Goal: Information Seeking & Learning: Find specific fact

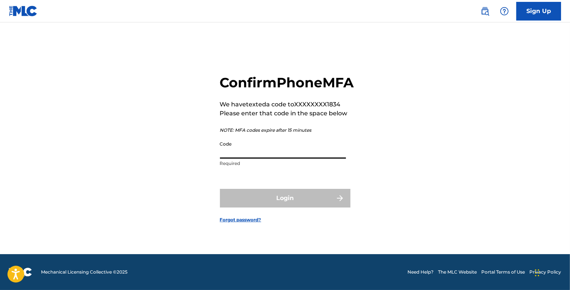
click at [246, 158] on input "Code" at bounding box center [283, 147] width 126 height 21
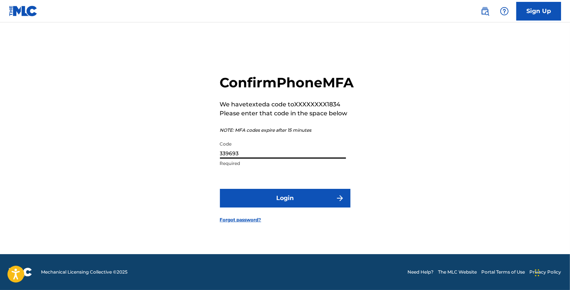
type input "339693"
click at [220, 189] on button "Login" at bounding box center [285, 198] width 130 height 19
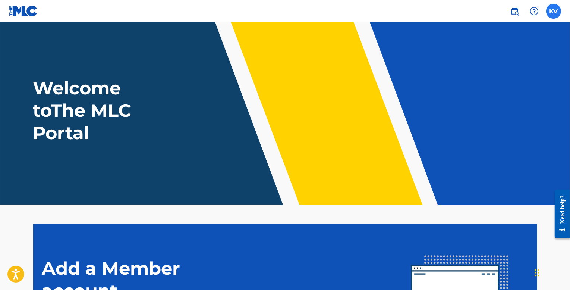
click at [556, 12] on label at bounding box center [553, 11] width 15 height 15
click at [554, 11] on input "KV [PERSON_NAME] [EMAIL_ADDRESS][DOMAIN_NAME] Profile Log out" at bounding box center [554, 11] width 0 height 0
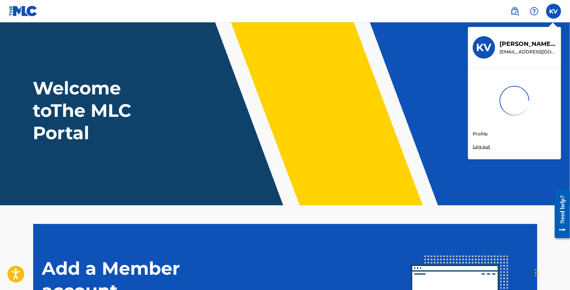
click at [481, 132] on link "Profile" at bounding box center [480, 133] width 15 height 7
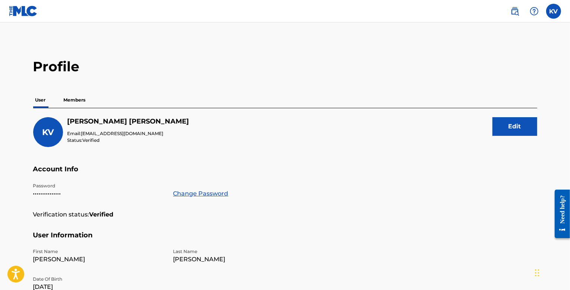
click at [74, 101] on p "Members" at bounding box center [75, 100] width 26 height 16
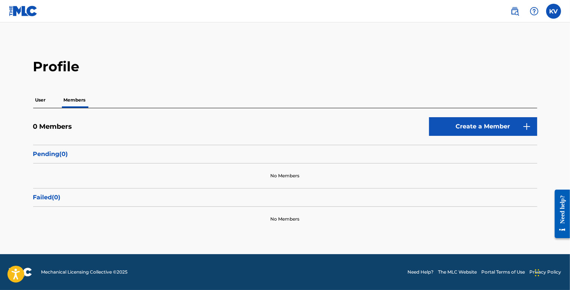
click at [47, 100] on p "User" at bounding box center [40, 100] width 15 height 16
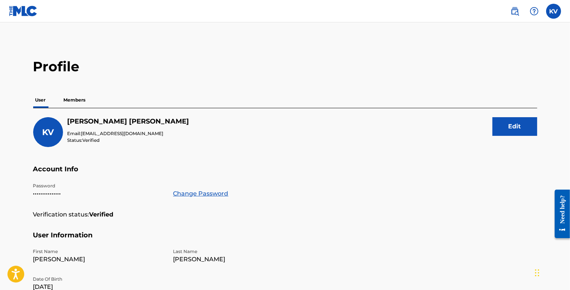
click at [20, 9] on img at bounding box center [23, 11] width 29 height 11
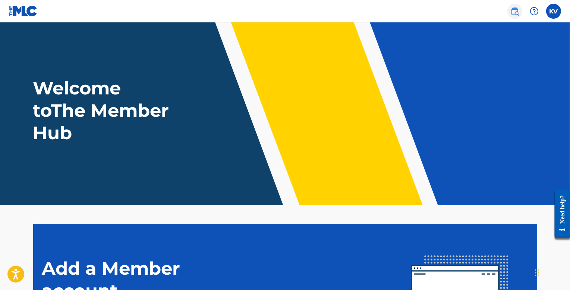
click at [514, 13] on img at bounding box center [514, 11] width 9 height 9
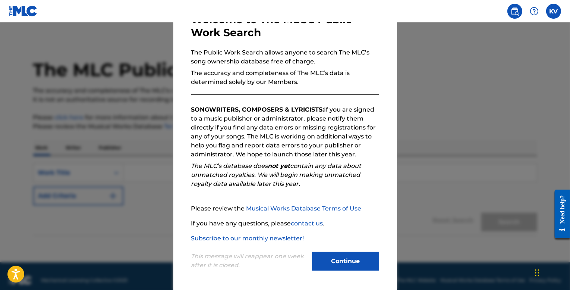
scroll to position [10, 0]
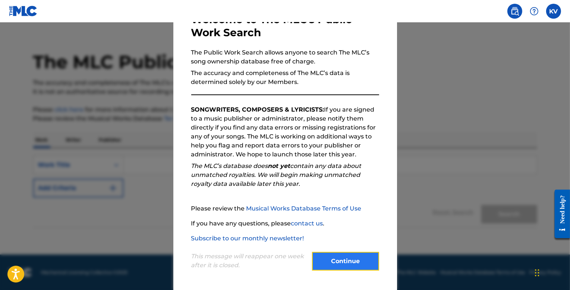
click at [329, 256] on button "Continue" at bounding box center [345, 261] width 67 height 19
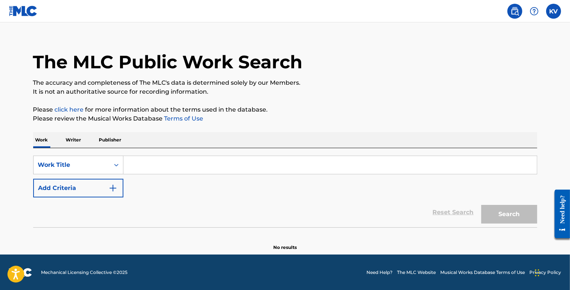
click at [144, 158] on input "Search Form" at bounding box center [329, 165] width 413 height 18
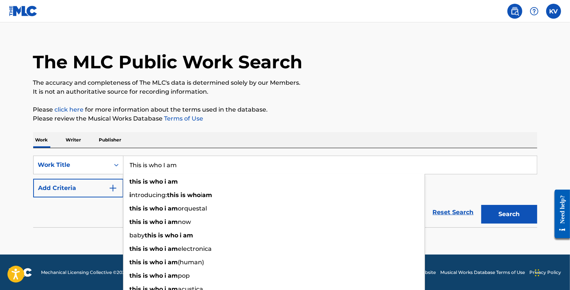
type input "This is who I am"
click at [481, 205] on button "Search" at bounding box center [509, 214] width 56 height 19
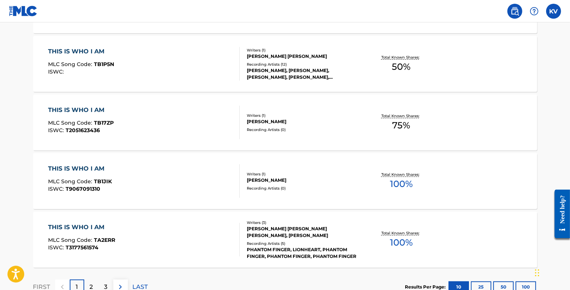
scroll to position [622, 0]
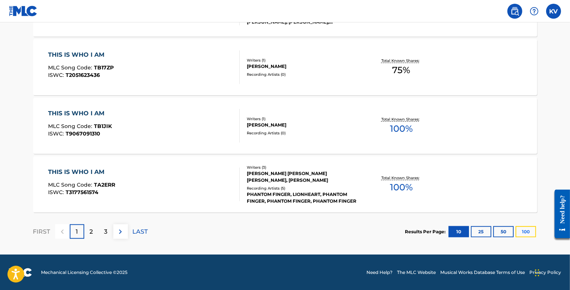
click at [524, 230] on button "100" at bounding box center [526, 231] width 21 height 11
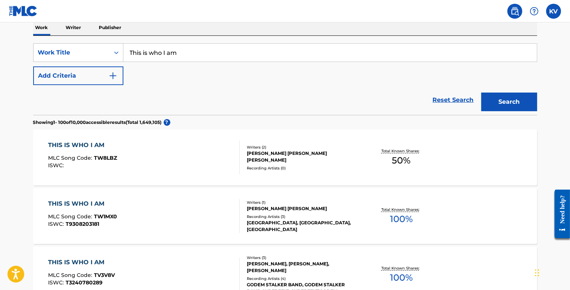
scroll to position [0, 0]
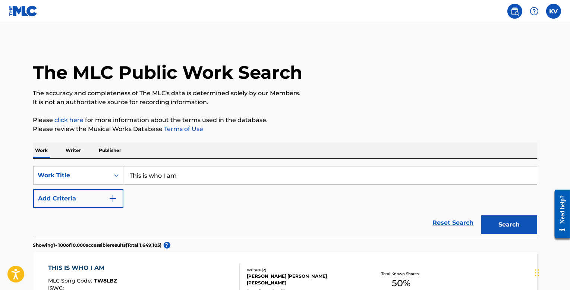
click at [73, 147] on p "Writer" at bounding box center [74, 150] width 20 height 16
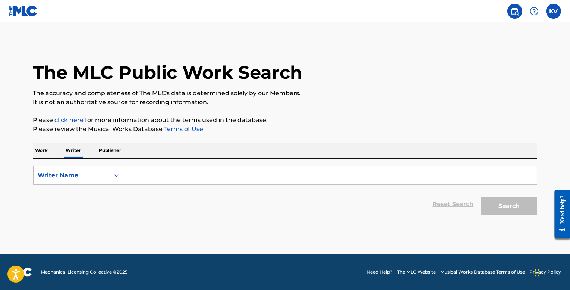
click at [160, 176] on input "Search Form" at bounding box center [329, 175] width 413 height 18
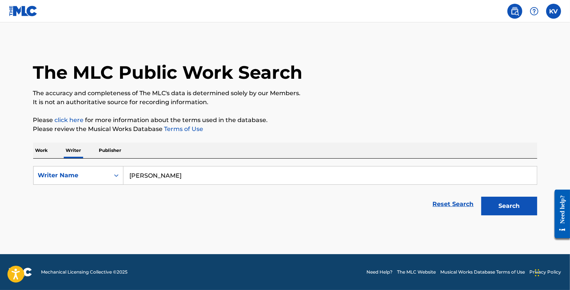
type input "[PERSON_NAME]"
click at [481, 196] on button "Search" at bounding box center [509, 205] width 56 height 19
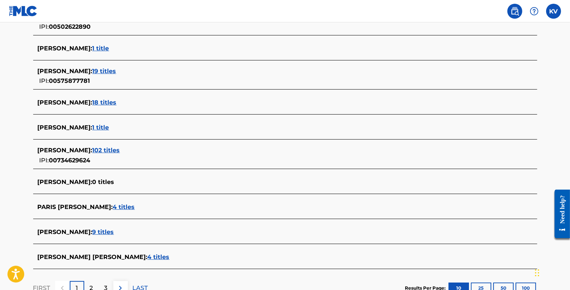
scroll to position [261, 0]
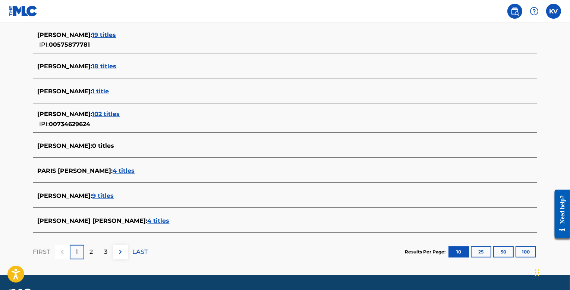
click at [114, 196] on span "9 titles" at bounding box center [103, 195] width 22 height 7
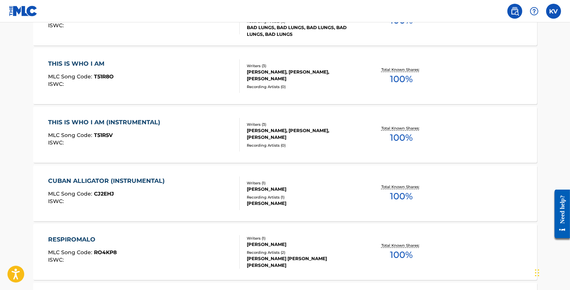
scroll to position [188, 0]
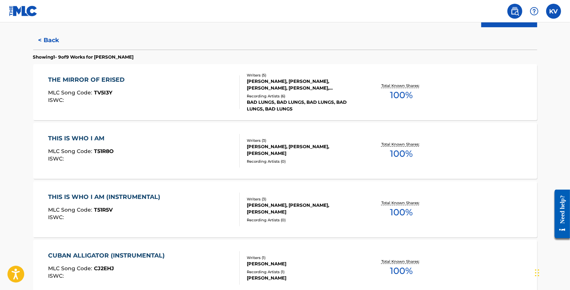
drag, startPoint x: 283, startPoint y: 103, endPoint x: 215, endPoint y: 104, distance: 68.2
click at [215, 104] on div "THE MIRROR OF ERISED MLC Song Code : TV5I3Y ISWC :" at bounding box center [144, 92] width 192 height 34
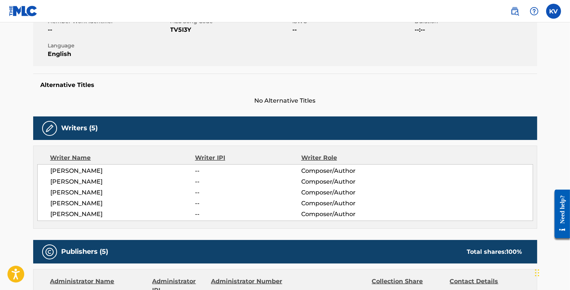
scroll to position [149, 0]
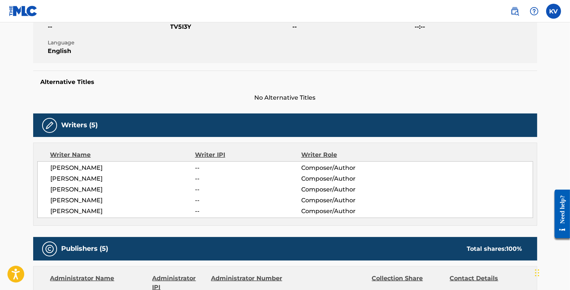
click at [90, 214] on span "[PERSON_NAME]" at bounding box center [123, 211] width 145 height 9
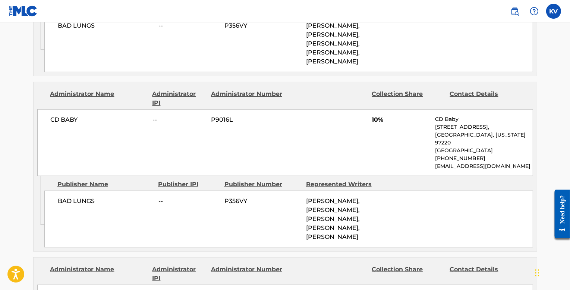
scroll to position [895, 0]
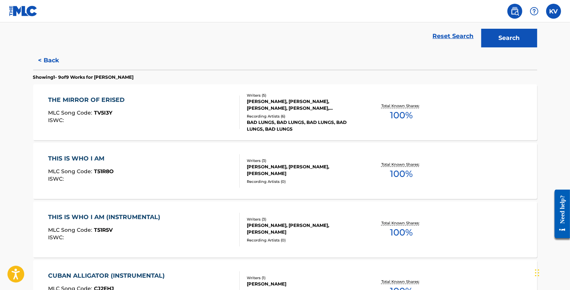
scroll to position [112, 0]
